Goal: Find specific page/section: Find specific page/section

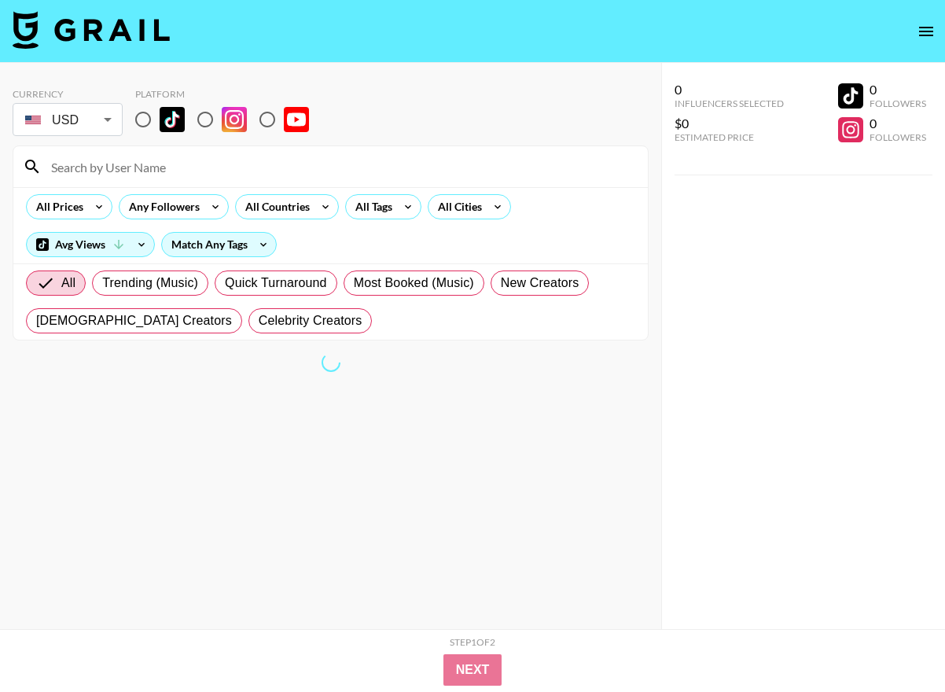
click at [116, 167] on input at bounding box center [340, 166] width 597 height 25
type input "[PERSON_NAME]"
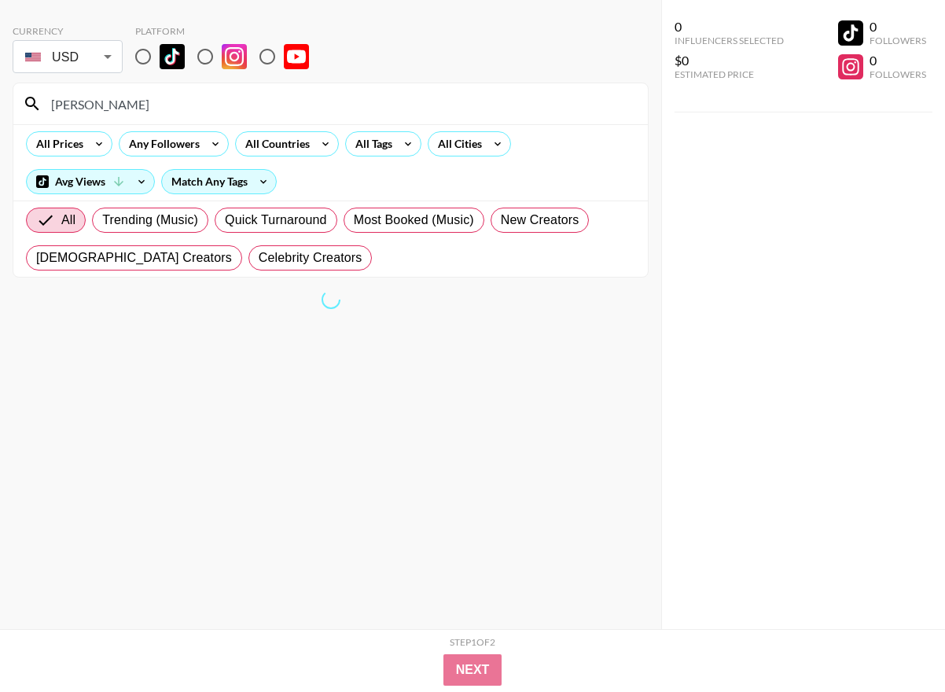
click at [149, 57] on input "radio" at bounding box center [143, 56] width 33 height 33
radio input "true"
click at [362, 63] on div "Currency USD USD ​ Platform" at bounding box center [331, 50] width 636 height 51
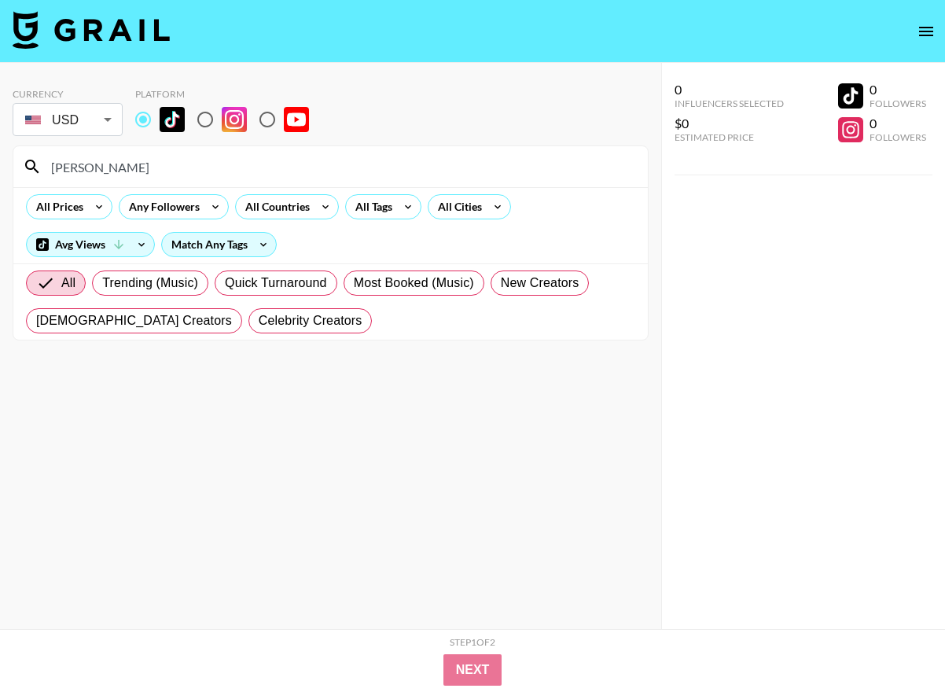
click at [146, 119] on input "radio" at bounding box center [143, 119] width 33 height 33
click at [129, 160] on input "[PERSON_NAME]" at bounding box center [340, 166] width 597 height 25
click at [161, 292] on label "Trending (Music)" at bounding box center [150, 282] width 116 height 25
click at [102, 283] on input "Trending (Music)" at bounding box center [102, 283] width 0 height 0
radio input "true"
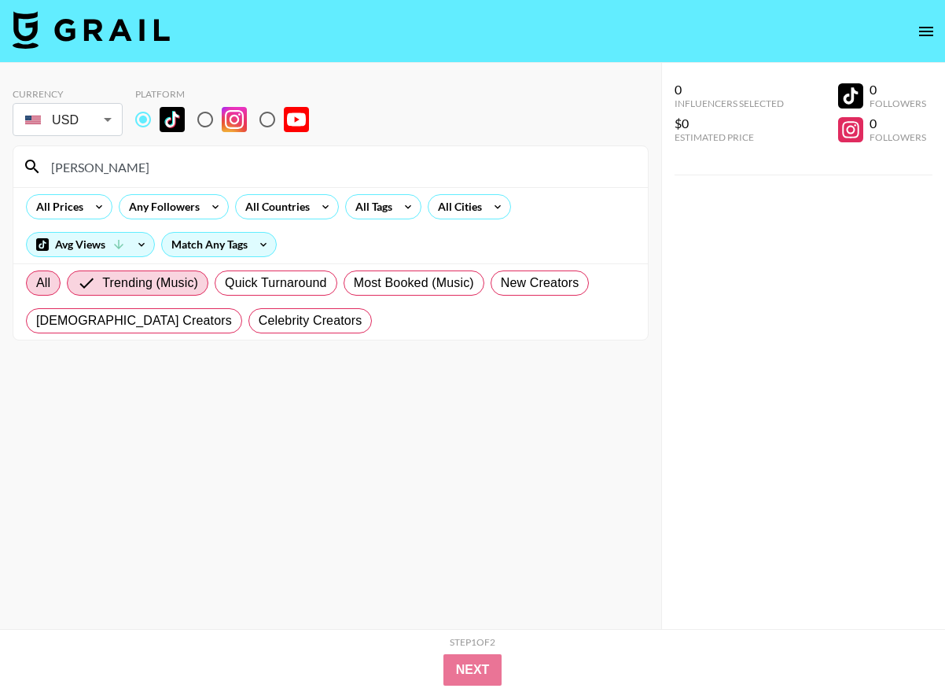
click at [51, 278] on label "All" at bounding box center [43, 282] width 35 height 25
click at [36, 283] on input "All" at bounding box center [36, 283] width 0 height 0
radio input "true"
click at [173, 175] on input "[PERSON_NAME]" at bounding box center [340, 166] width 597 height 25
type input "[PERSON_NAME]"
